Goal: Information Seeking & Learning: Check status

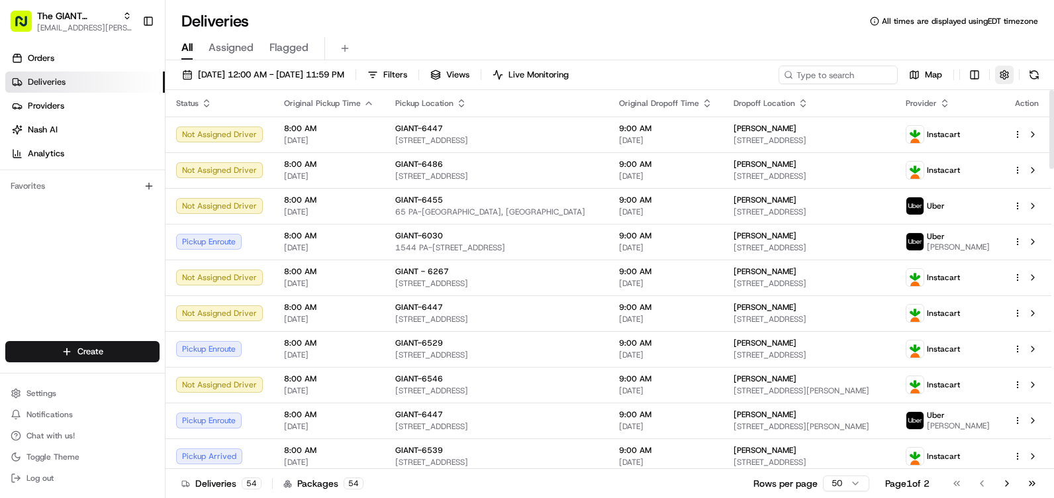
click at [1010, 73] on button "button" at bounding box center [1004, 75] width 19 height 19
click at [936, 42] on div "All Assigned Flagged" at bounding box center [610, 48] width 889 height 23
click at [407, 69] on span "Filters" at bounding box center [395, 75] width 24 height 12
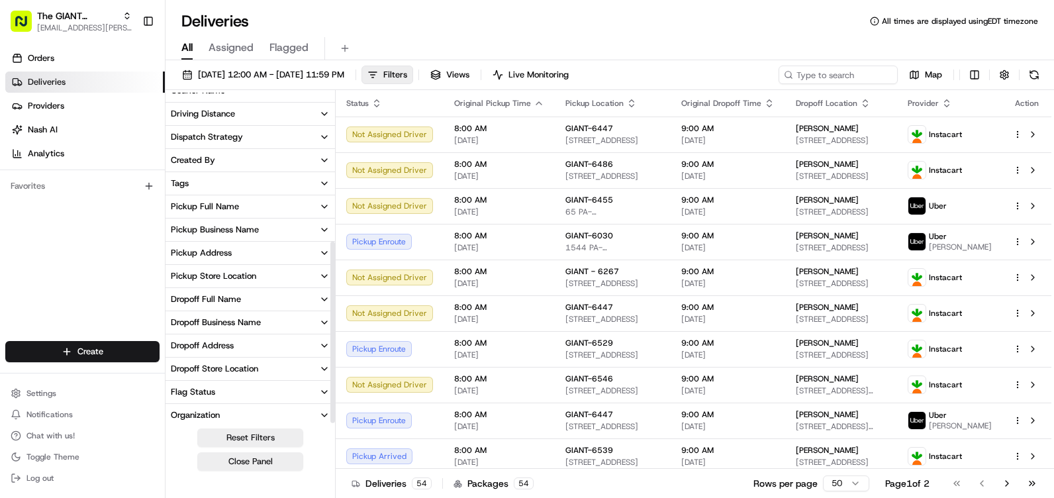
scroll to position [271, 0]
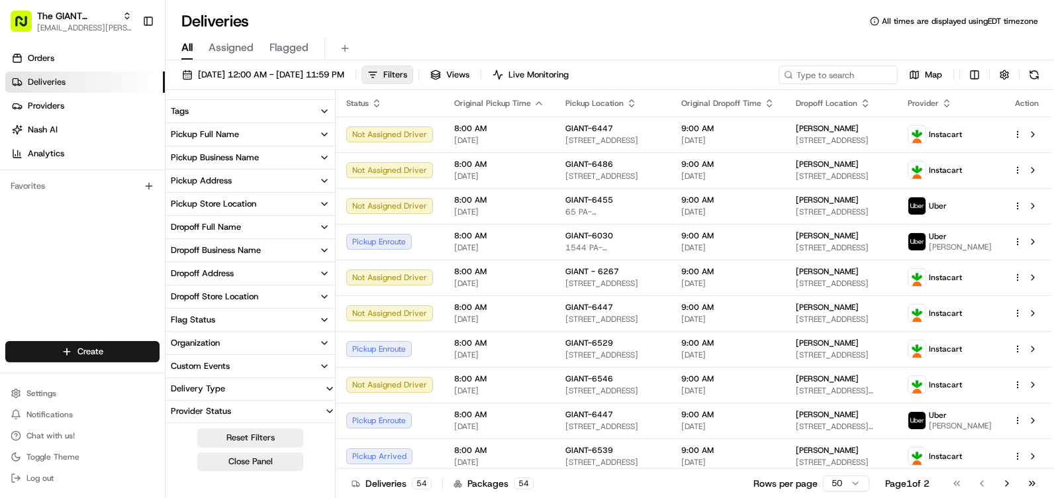
click at [230, 292] on div "Dropoff Store Location" at bounding box center [214, 297] width 87 height 12
click at [248, 207] on div "Pickup Store Location" at bounding box center [213, 204] width 85 height 12
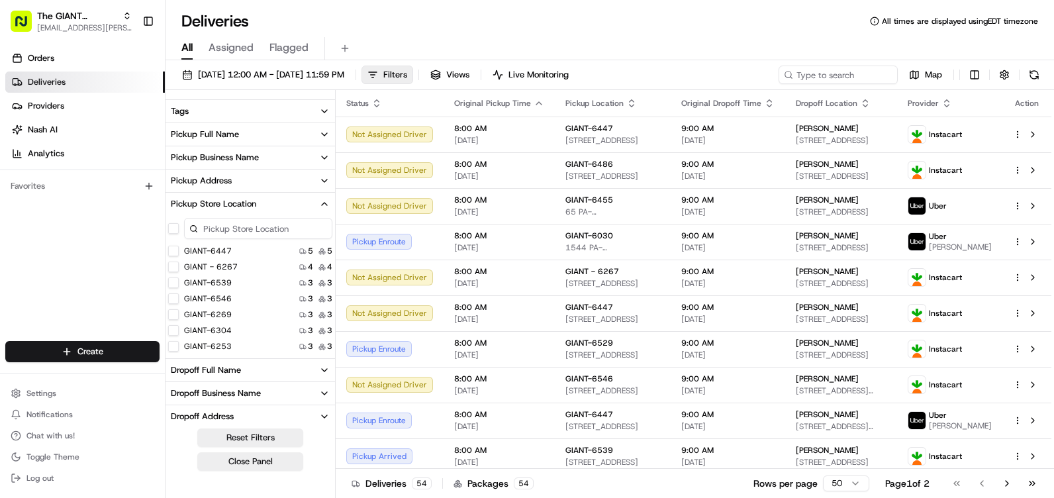
click at [173, 279] on button "GIANT-6539" at bounding box center [173, 283] width 11 height 11
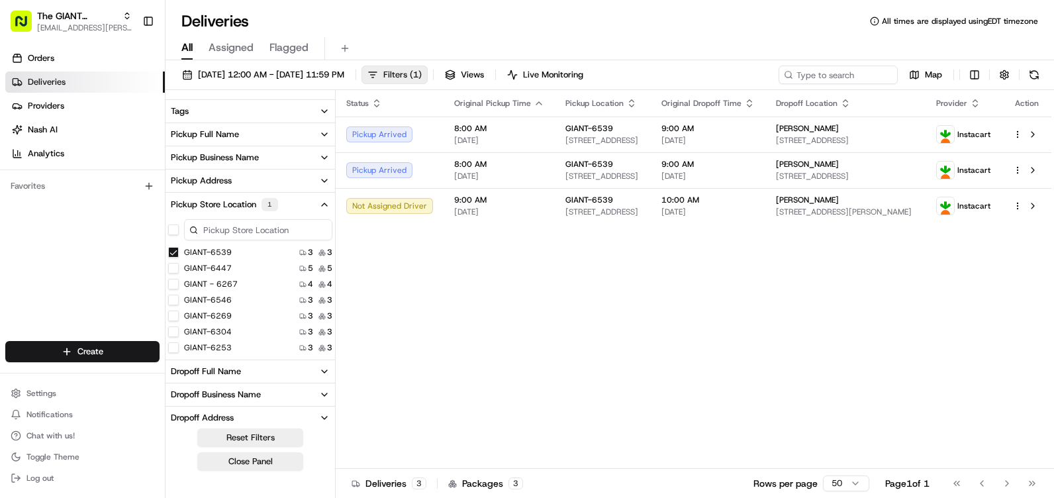
click at [428, 66] on button "Filters ( 1 )" at bounding box center [395, 75] width 66 height 19
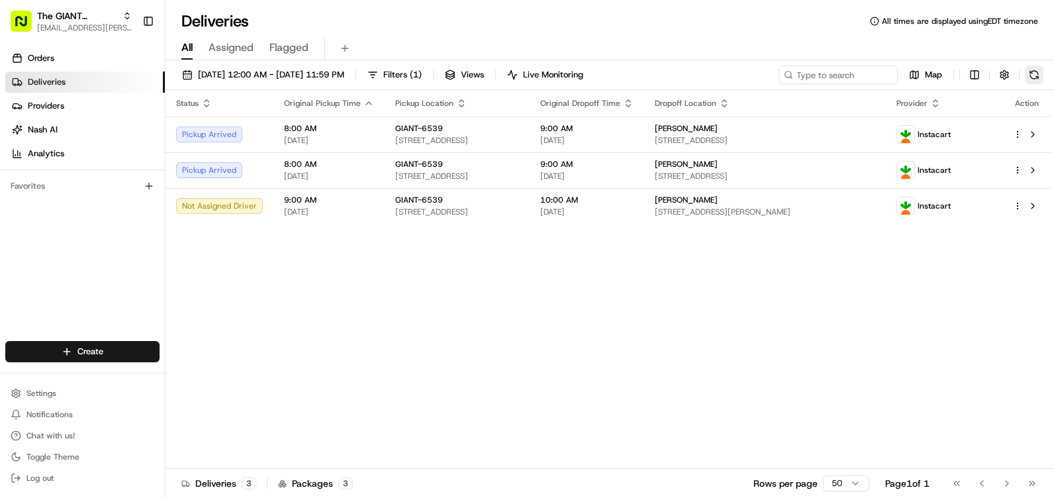
click at [1026, 70] on button at bounding box center [1034, 75] width 19 height 19
click at [1026, 80] on button at bounding box center [1034, 75] width 19 height 19
click at [1033, 80] on button at bounding box center [1034, 75] width 19 height 19
click at [1035, 69] on button at bounding box center [1034, 75] width 19 height 19
